Goal: Transaction & Acquisition: Purchase product/service

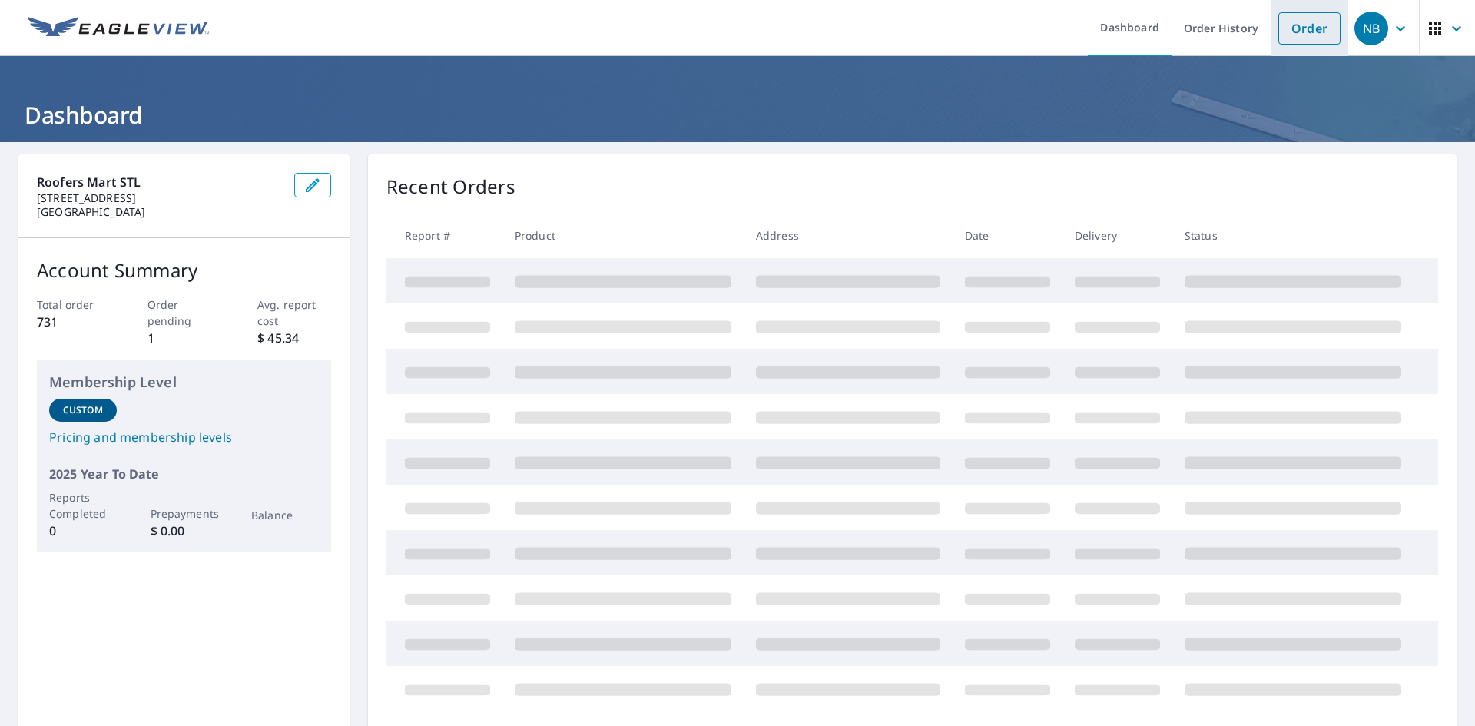
click at [1281, 24] on link "Order" at bounding box center [1309, 28] width 62 height 32
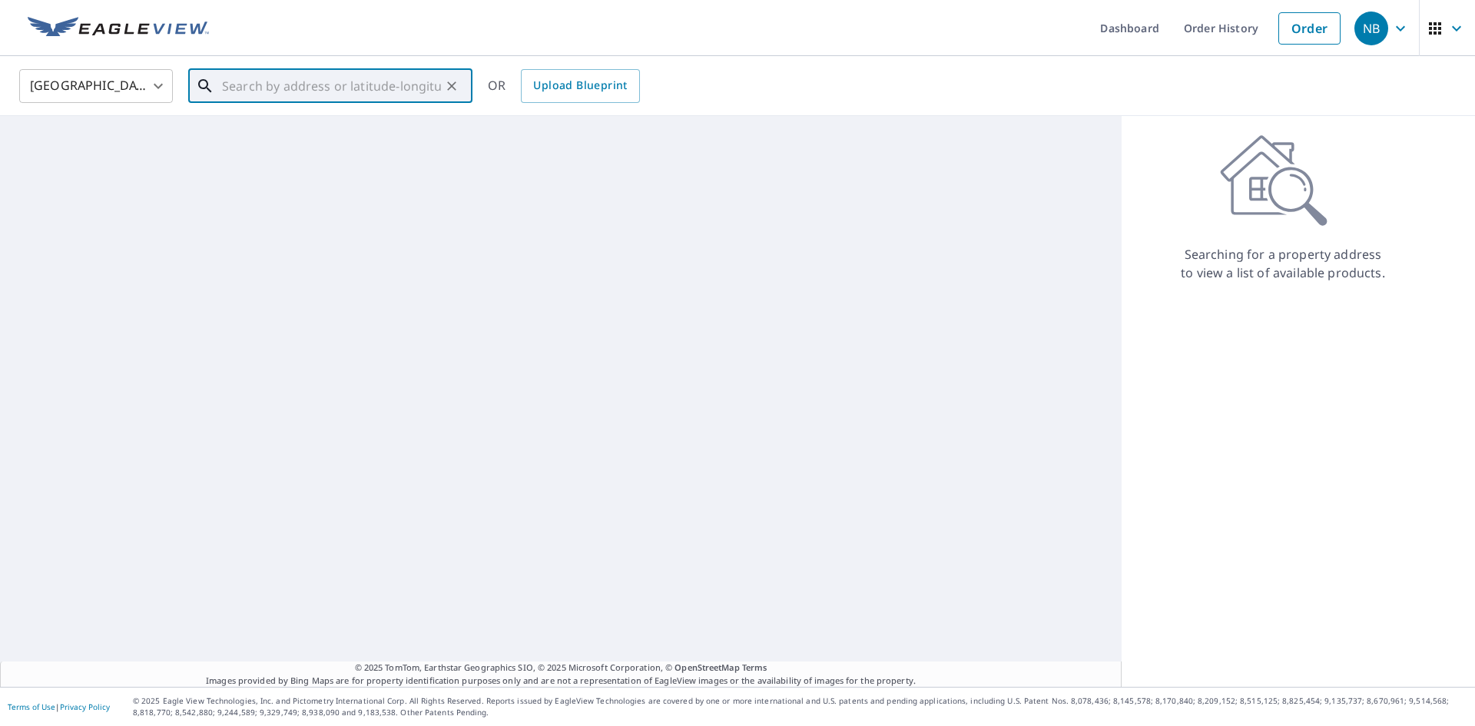
click at [336, 84] on input "text" at bounding box center [331, 86] width 219 height 43
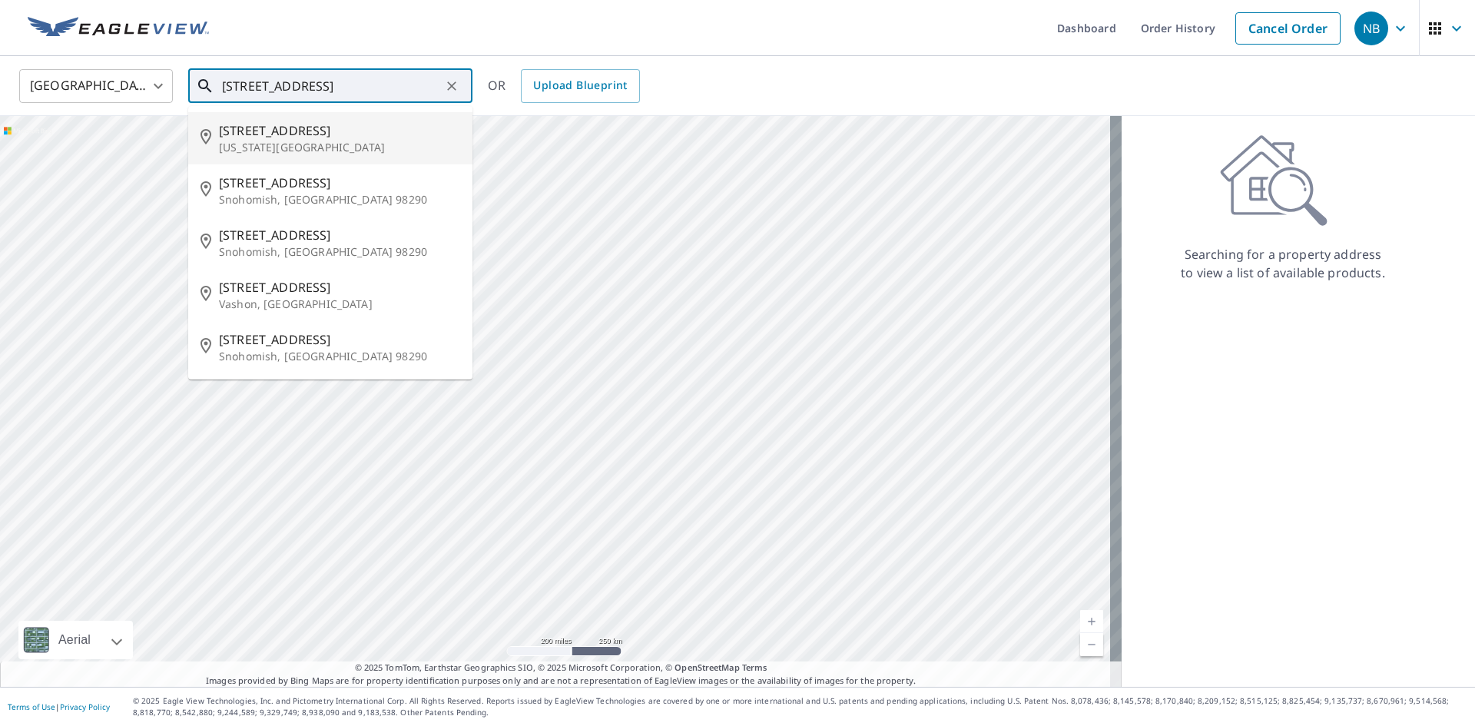
click at [278, 138] on span "[STREET_ADDRESS]" at bounding box center [339, 130] width 241 height 18
type input "[STREET_ADDRESS][US_STATE]"
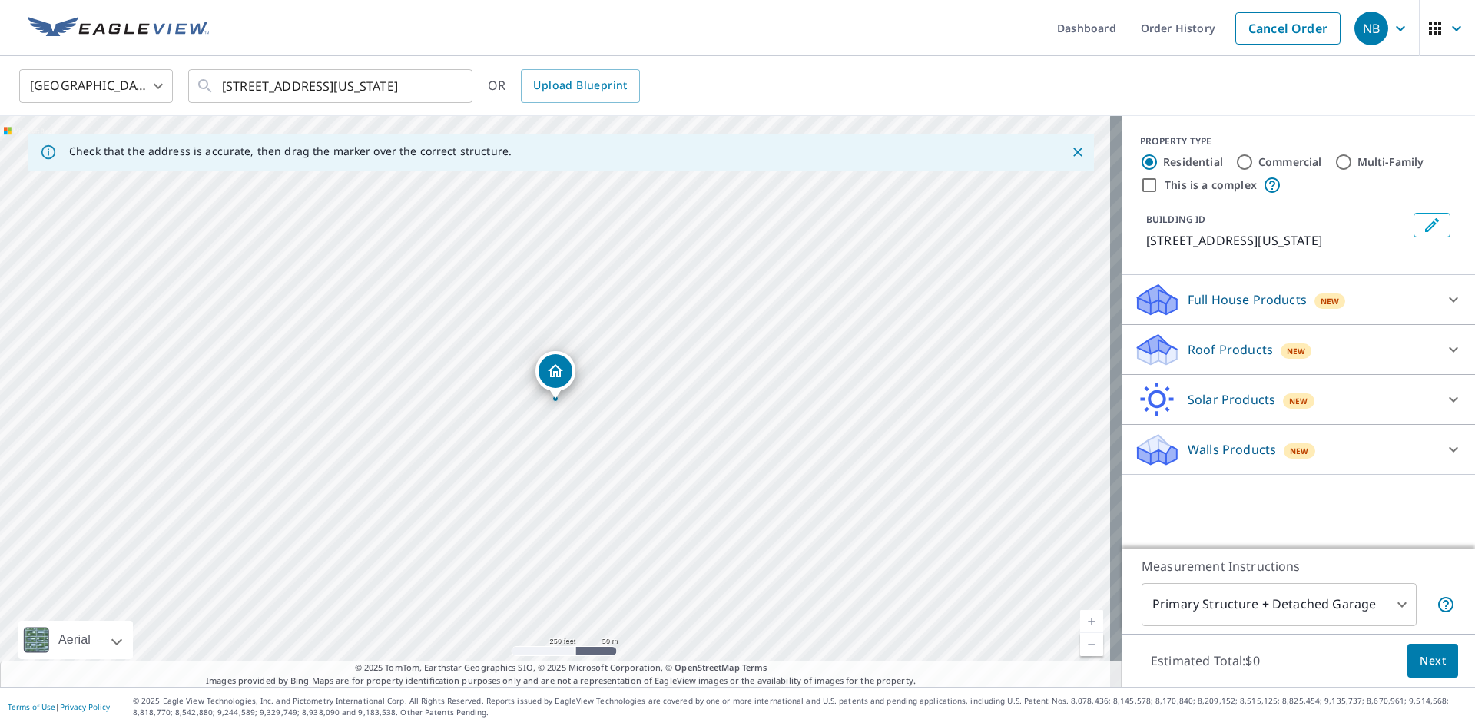
click at [1238, 359] on p "Roof Products" at bounding box center [1230, 349] width 85 height 18
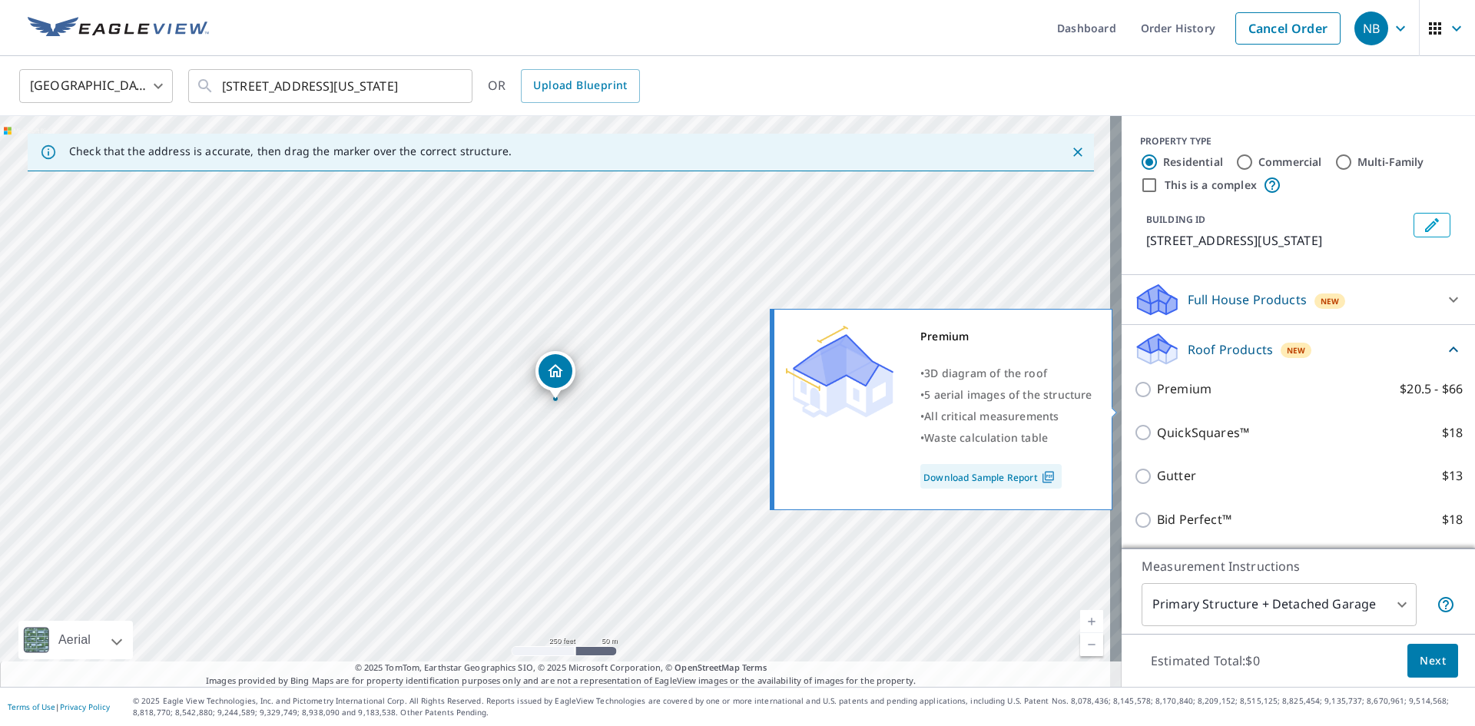
click at [1181, 399] on p "Premium" at bounding box center [1184, 388] width 55 height 19
click at [1157, 399] on input "Premium $20.5 - $66" at bounding box center [1145, 389] width 23 height 18
checkbox input "true"
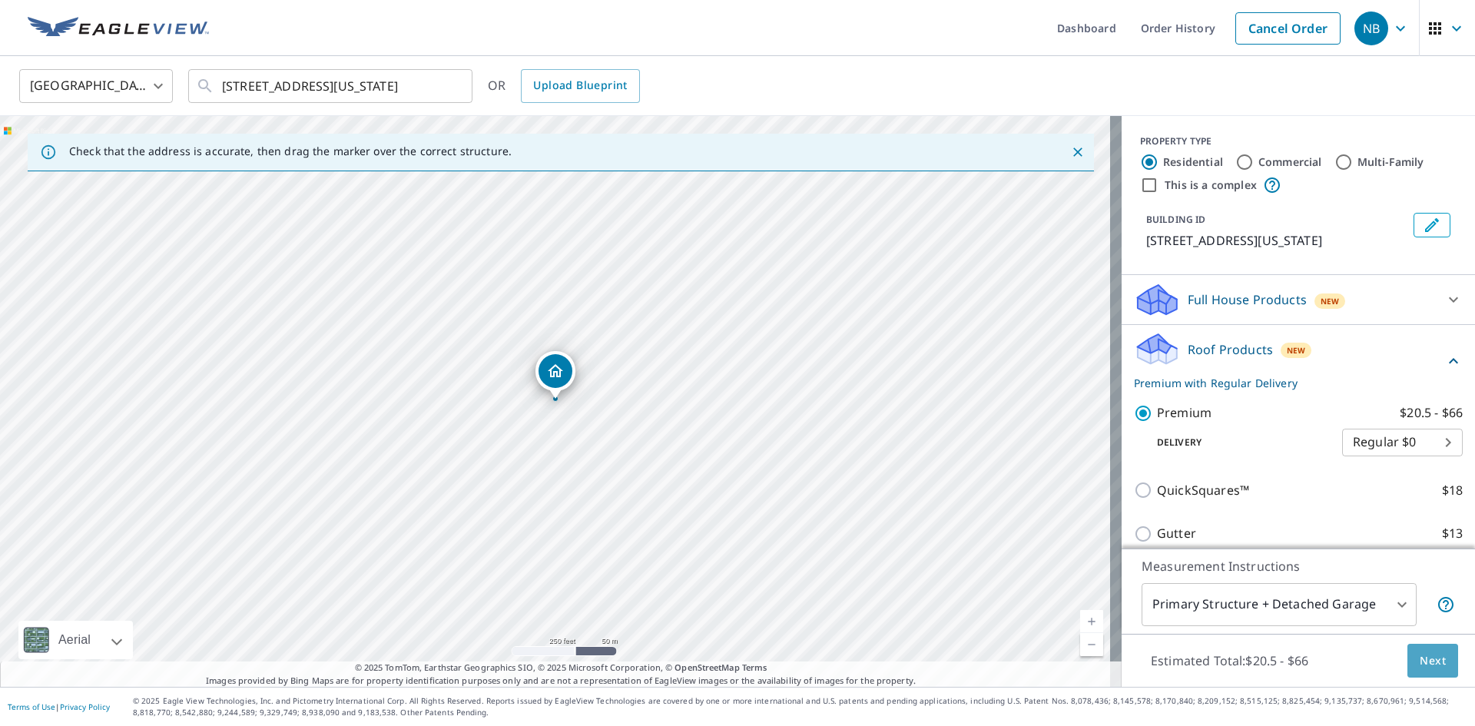
click at [1421, 670] on button "Next" at bounding box center [1432, 661] width 51 height 35
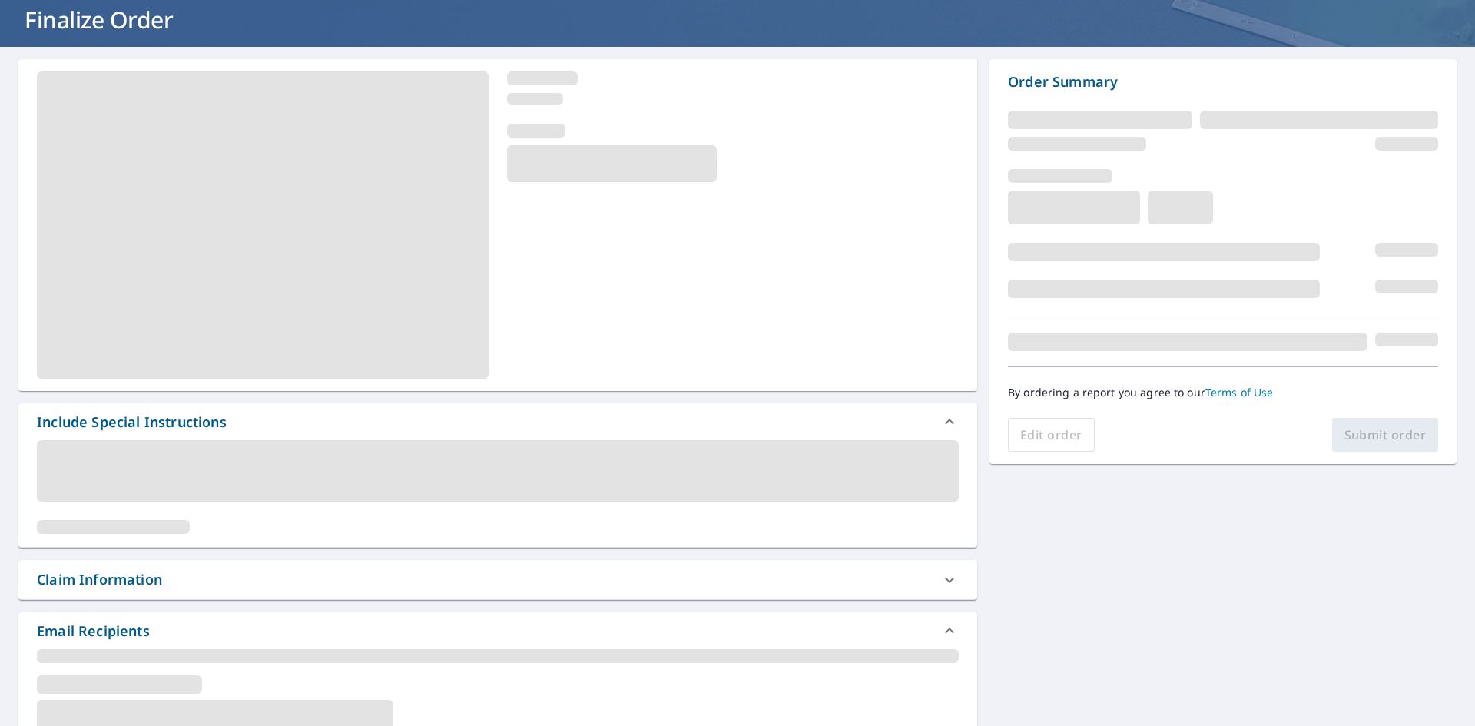
scroll to position [230, 0]
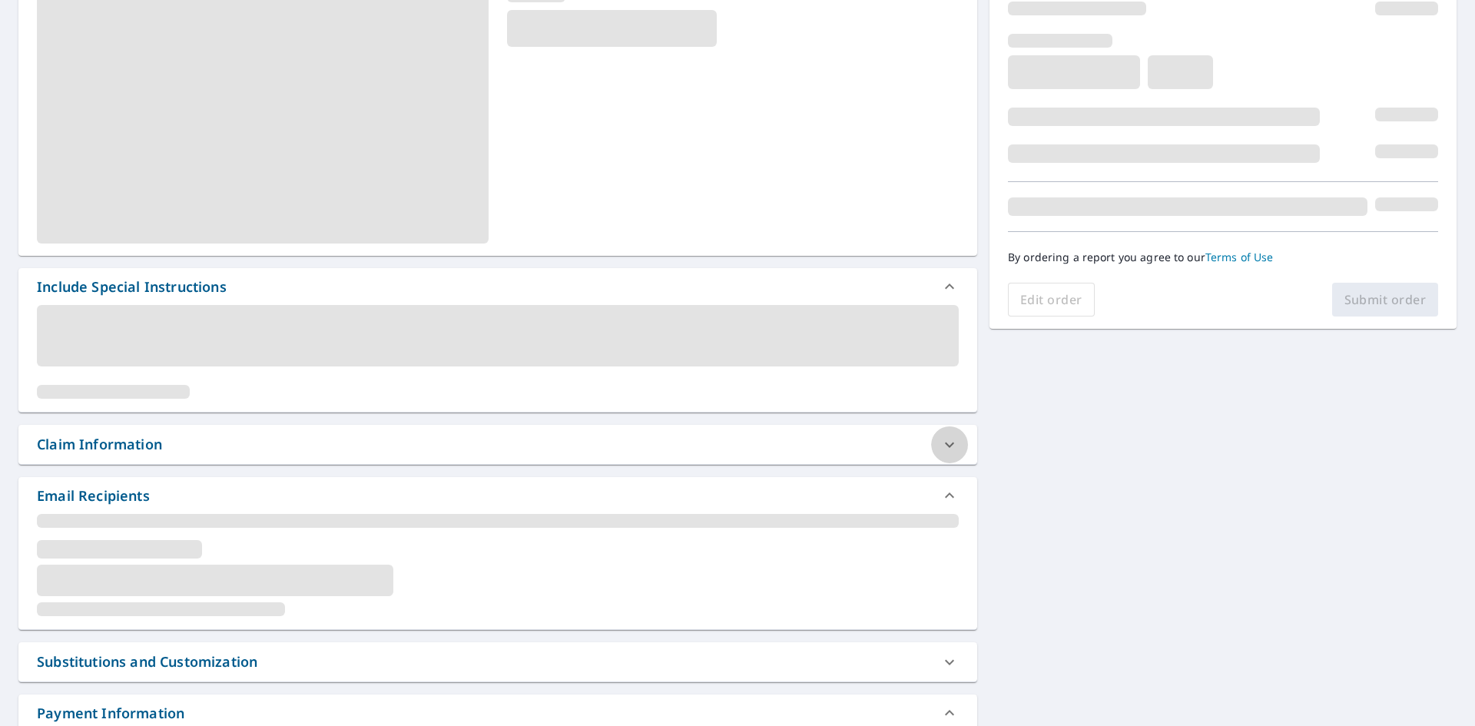
click at [949, 436] on icon at bounding box center [949, 445] width 18 height 18
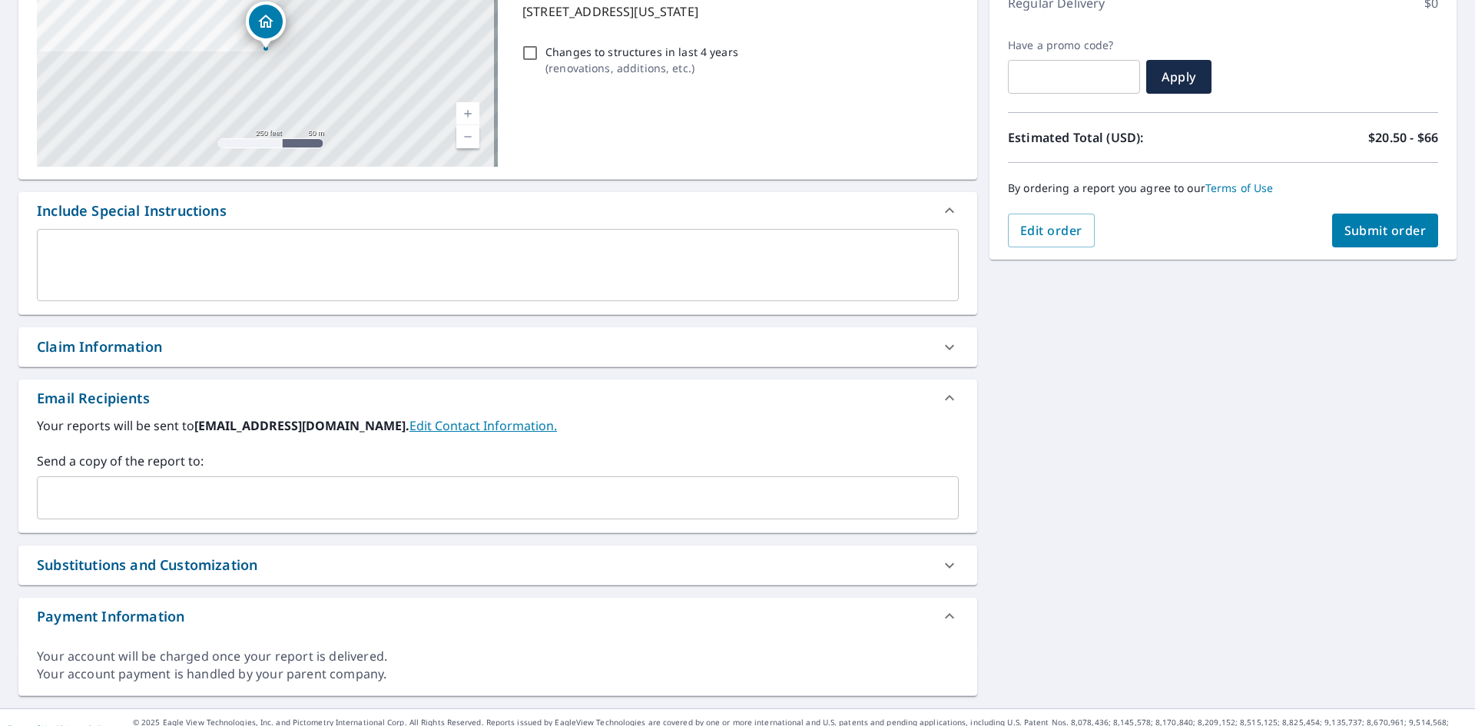
click at [227, 323] on div "[STREET_ADDRESS][US_STATE] Aerial Road A standard road map Aerial A detailed lo…" at bounding box center [497, 310] width 959 height 772
click at [216, 340] on div "Claim Information" at bounding box center [484, 346] width 894 height 21
checkbox input "true"
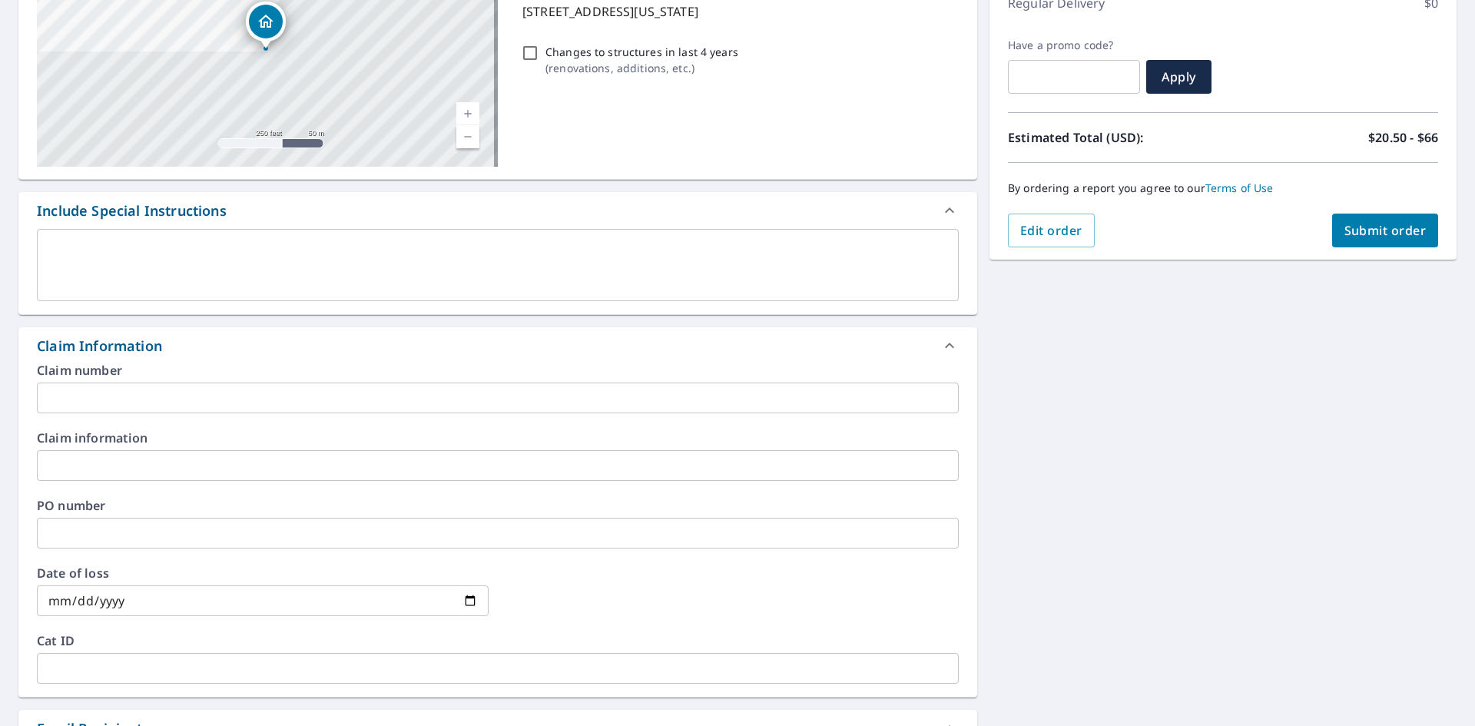
click at [187, 390] on input "text" at bounding box center [498, 398] width 922 height 31
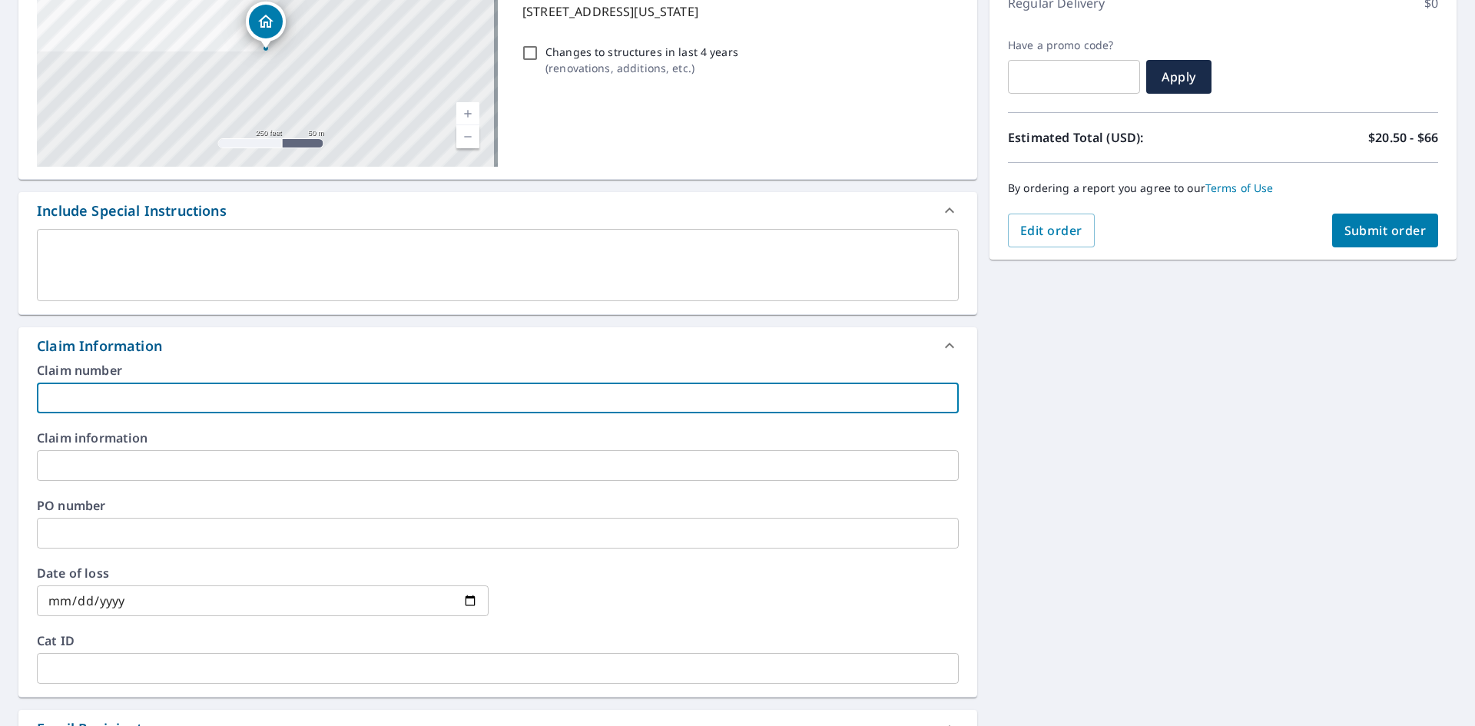
type input "a"
checkbox input "true"
type input "a-"
checkbox input "true"
type input "a-1"
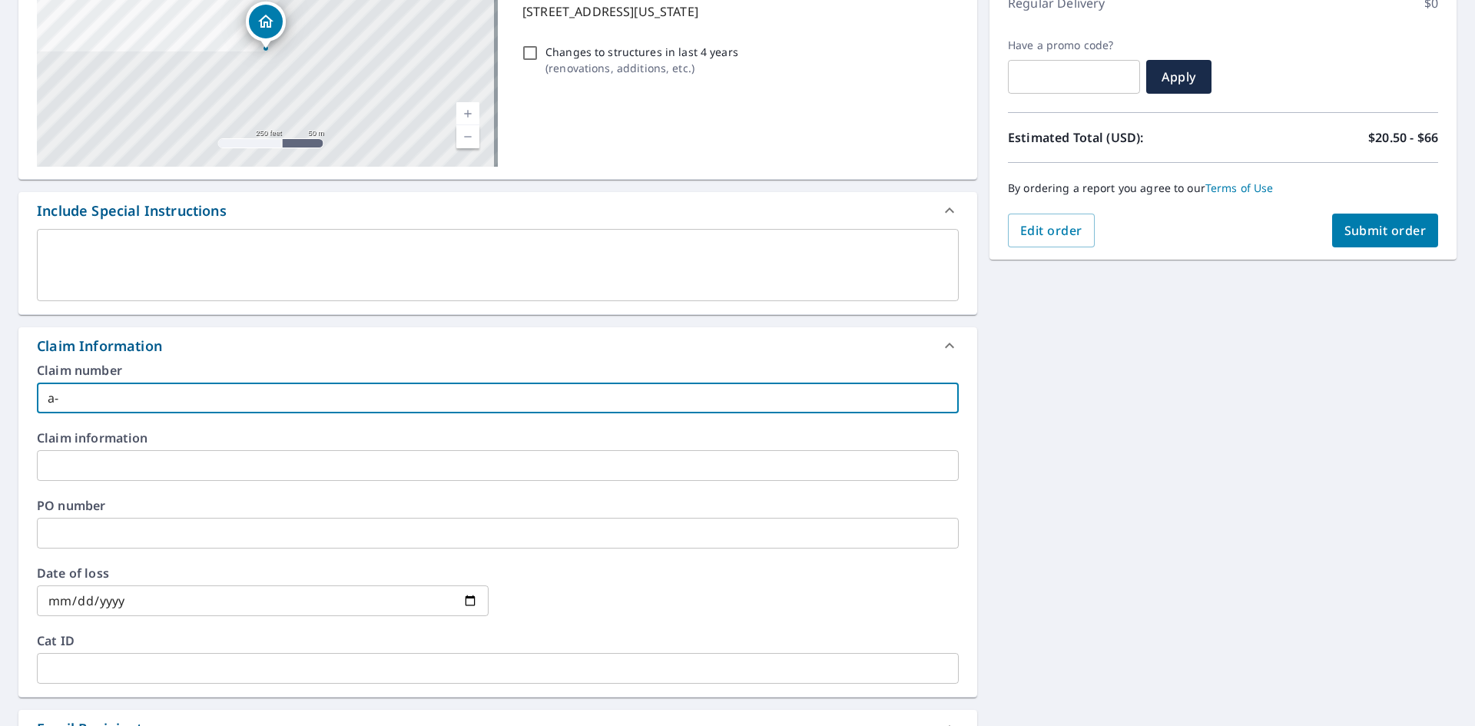
checkbox input "true"
type input "a-1 [PERSON_NAME]"
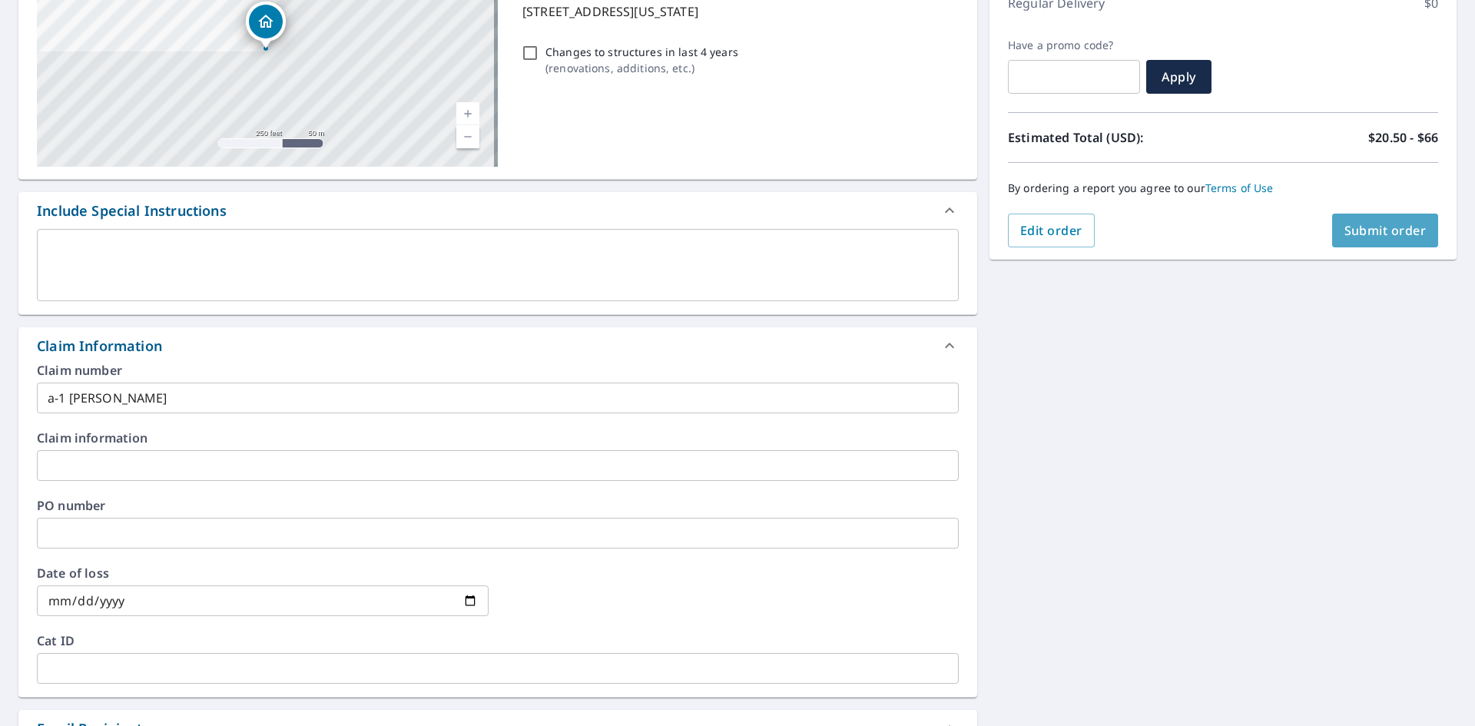
click at [1350, 222] on span "Submit order" at bounding box center [1385, 230] width 82 height 17
checkbox input "true"
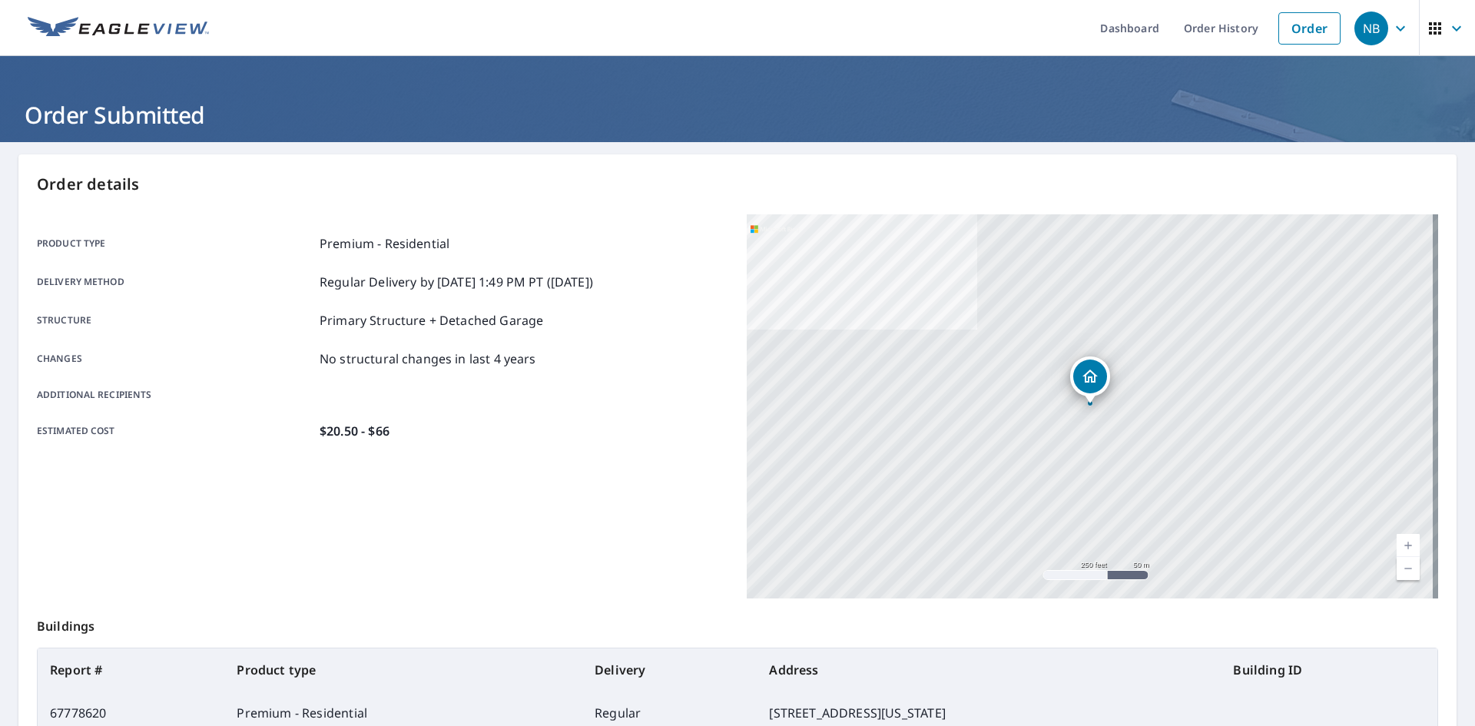
scroll to position [178, 0]
